Goal: Find contact information: Find contact information

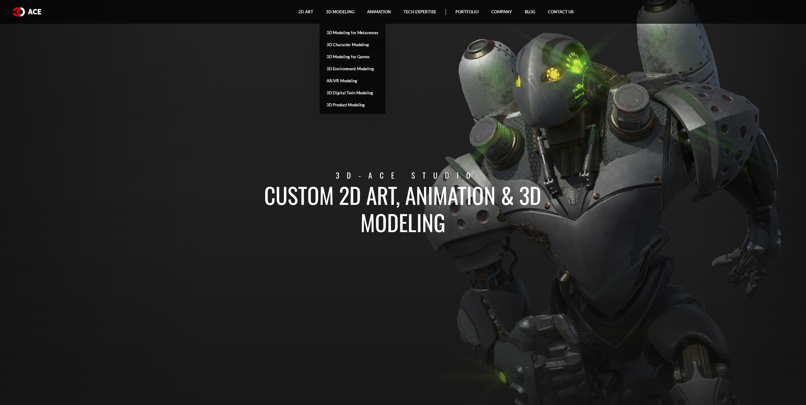
click at [355, 45] on link "3D Character Modeling" at bounding box center [353, 45] width 66 height 12
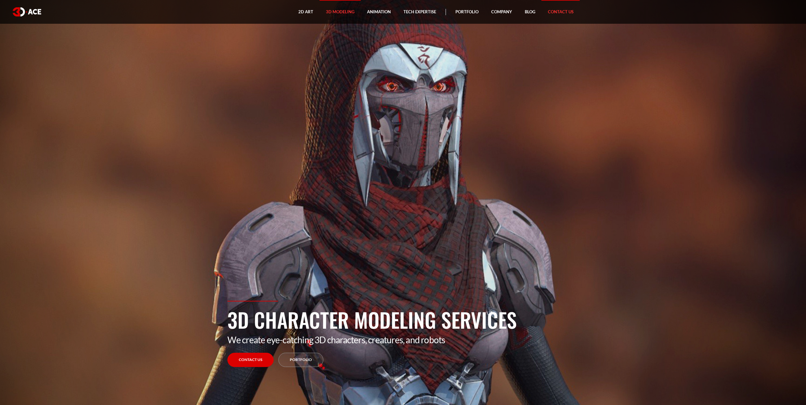
click at [568, 12] on link "Contact Us" at bounding box center [561, 12] width 38 height 24
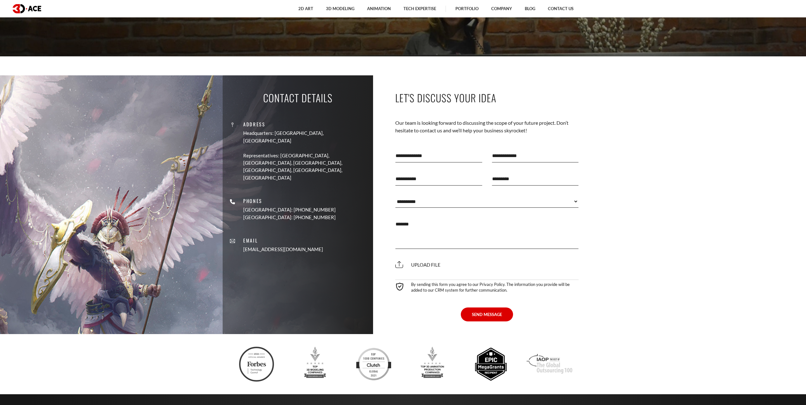
scroll to position [345, 0]
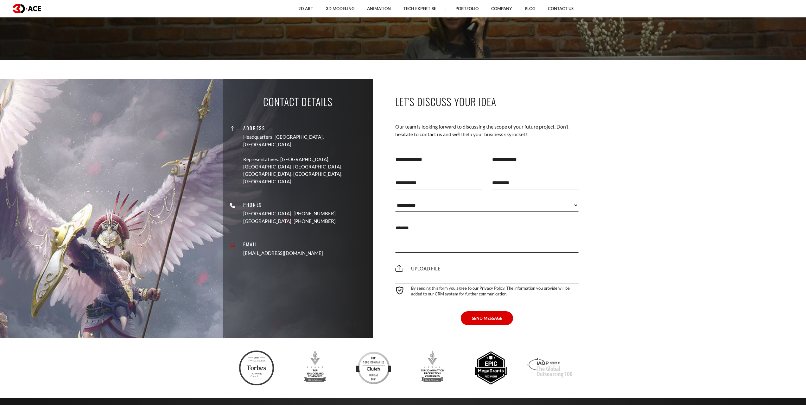
drag, startPoint x: 327, startPoint y: 231, endPoint x: 266, endPoint y: 234, distance: 60.9
click at [266, 234] on div "Address Headquarters: Nicosia, Cyprus Representatives: USA, Canada, UAE, German…" at bounding box center [298, 187] width 141 height 149
copy link "[EMAIL_ADDRESS][DOMAIN_NAME]"
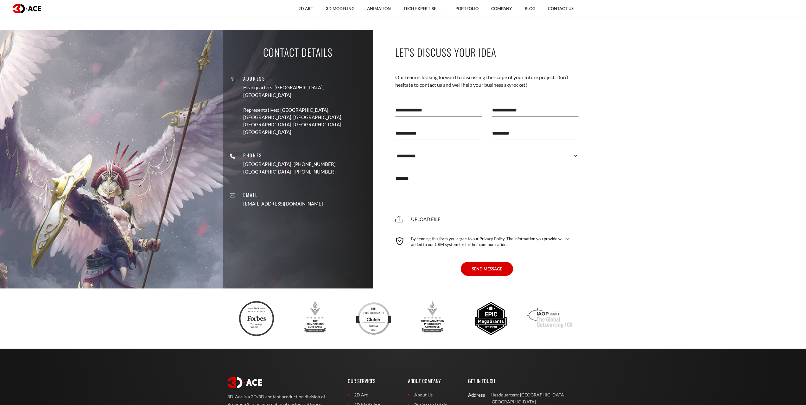
scroll to position [310, 0]
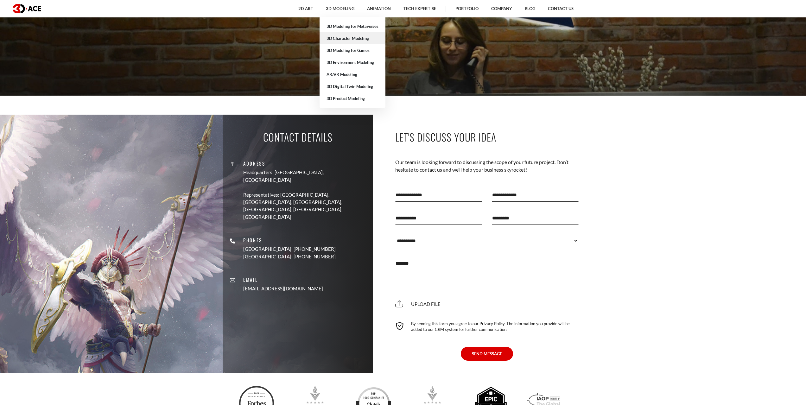
click at [351, 39] on link "3D Character Modeling" at bounding box center [353, 38] width 66 height 12
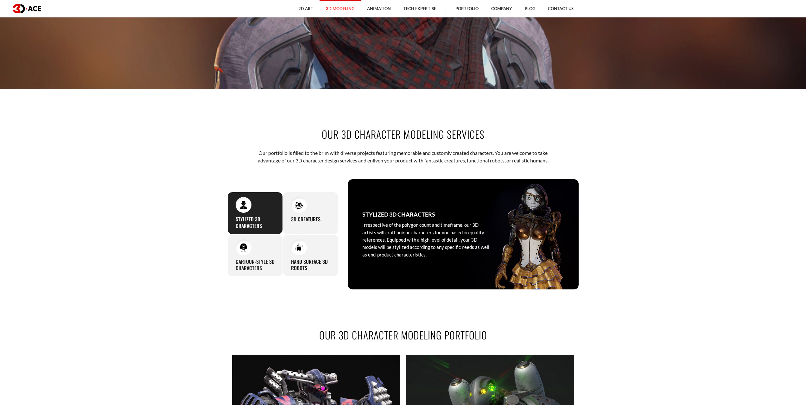
scroll to position [317, 0]
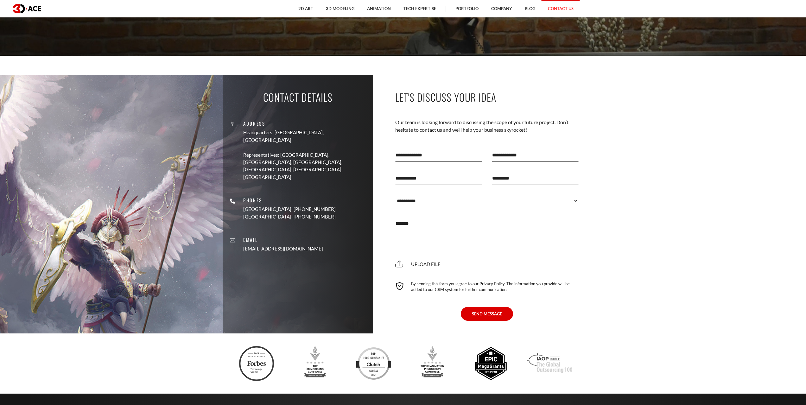
scroll to position [405, 0]
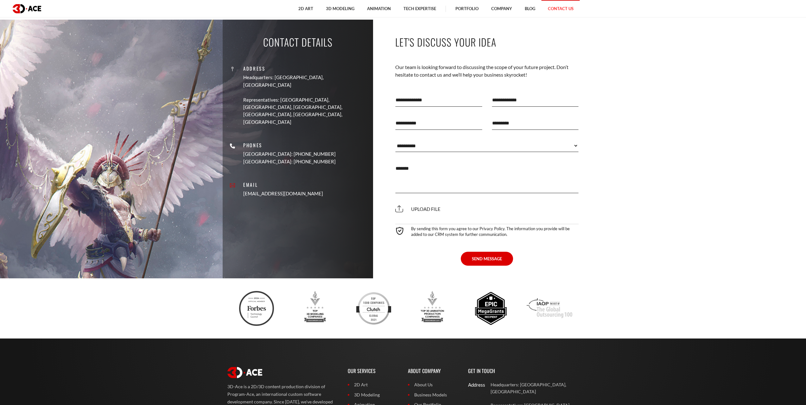
drag, startPoint x: 313, startPoint y: 171, endPoint x: 267, endPoint y: 173, distance: 46.3
click at [267, 173] on div "Address Headquarters: [GEOGRAPHIC_DATA], Cyprus Representatives: [GEOGRAPHIC_DA…" at bounding box center [298, 128] width 141 height 149
copy link "[EMAIL_ADDRESS][DOMAIN_NAME]"
